Goal: Task Accomplishment & Management: Manage account settings

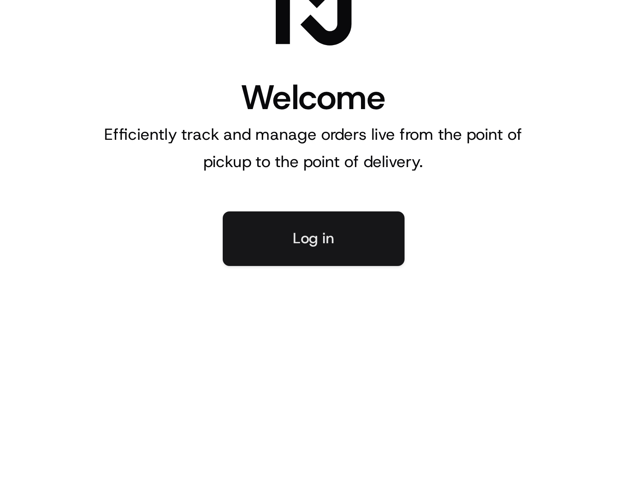
click at [522, 294] on div "Welcome Efficiently track and manage orders live from the point of pickup to th…" at bounding box center [468, 238] width 312 height 477
click at [475, 282] on button "Log in" at bounding box center [469, 279] width 61 height 18
